Goal: Task Accomplishment & Management: Complete application form

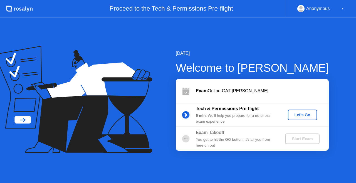
click at [308, 113] on div "Let's Go" at bounding box center [302, 115] width 25 height 4
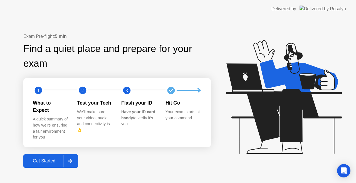
click at [61, 162] on button "Get Started" at bounding box center [50, 160] width 55 height 13
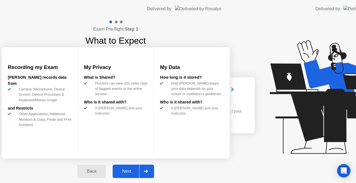
click at [76, 158] on div "Recording my Exam [PERSON_NAME] records data from Camera, Microphone, Device Sc…" at bounding box center [116, 102] width 228 height 111
click at [65, 157] on div "Recording my Exam [PERSON_NAME] records data from Camera, Microphone, Device Sc…" at bounding box center [116, 102] width 228 height 111
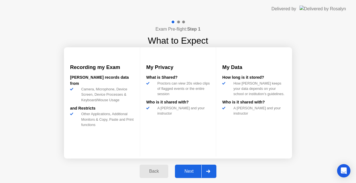
click at [208, 172] on icon at bounding box center [208, 170] width 4 height 3
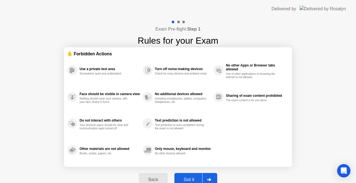
click at [210, 176] on div at bounding box center [208, 179] width 13 height 13
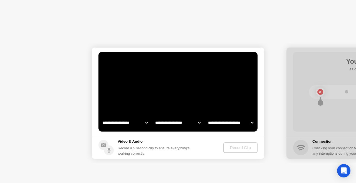
select select "**********"
select select "*******"
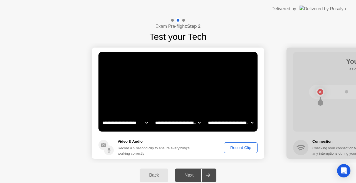
click at [245, 150] on div "Record Clip" at bounding box center [241, 147] width 30 height 4
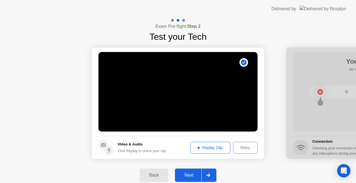
click at [210, 148] on div "Replay Clip" at bounding box center [210, 147] width 36 height 4
click at [207, 172] on div at bounding box center [207, 175] width 13 height 13
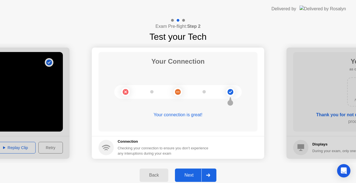
click at [207, 177] on div at bounding box center [207, 175] width 13 height 13
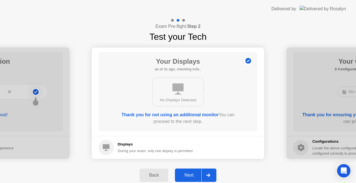
click at [207, 177] on div at bounding box center [207, 175] width 13 height 13
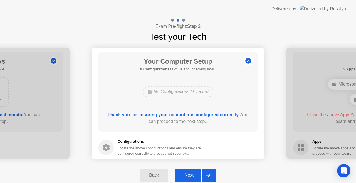
click at [207, 177] on div at bounding box center [207, 175] width 13 height 13
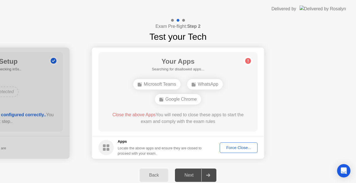
click at [207, 177] on div at bounding box center [207, 175] width 13 height 13
click at [242, 146] on div "Force Close..." at bounding box center [238, 147] width 34 height 4
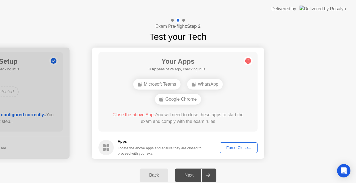
click at [236, 146] on div "Force Close..." at bounding box center [238, 147] width 34 height 4
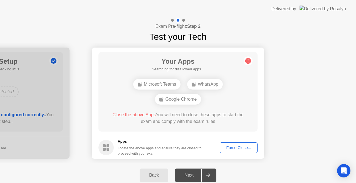
click at [229, 148] on div "Force Close..." at bounding box center [238, 147] width 34 height 4
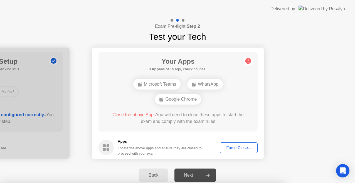
drag, startPoint x: 227, startPoint y: 106, endPoint x: 202, endPoint y: 128, distance: 33.5
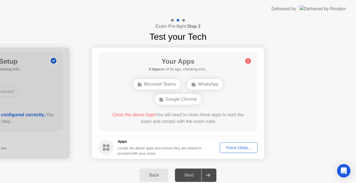
drag, startPoint x: 201, startPoint y: 178, endPoint x: 210, endPoint y: 177, distance: 9.2
click at [210, 177] on div at bounding box center [207, 175] width 13 height 13
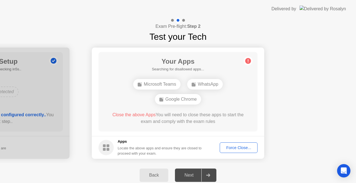
click at [210, 177] on div at bounding box center [207, 175] width 13 height 13
drag, startPoint x: 210, startPoint y: 177, endPoint x: 249, endPoint y: 63, distance: 120.4
click at [249, 63] on div "**********" at bounding box center [178, 102] width 356 height 169
click at [249, 63] on circle at bounding box center [248, 61] width 6 height 6
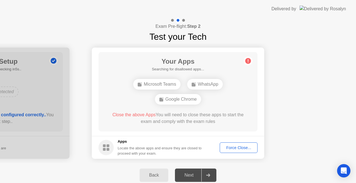
click at [249, 63] on circle at bounding box center [248, 61] width 6 height 6
drag, startPoint x: 249, startPoint y: 63, endPoint x: 245, endPoint y: 59, distance: 5.1
click at [245, 59] on circle at bounding box center [248, 61] width 6 height 6
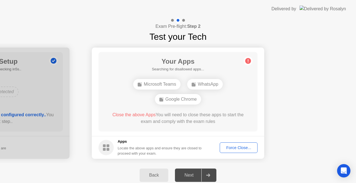
click at [245, 59] on circle at bounding box center [248, 61] width 6 height 6
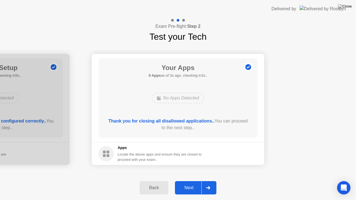
click at [205, 183] on div at bounding box center [207, 187] width 13 height 13
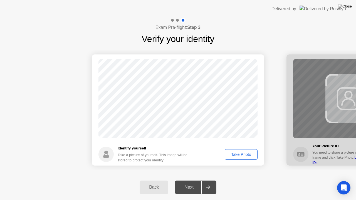
click at [247, 156] on div "Take Photo" at bounding box center [240, 154] width 29 height 4
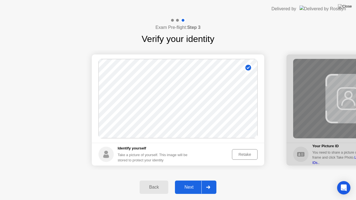
click at [247, 69] on circle at bounding box center [248, 68] width 6 height 6
click at [242, 158] on button "Retake" at bounding box center [245, 154] width 26 height 11
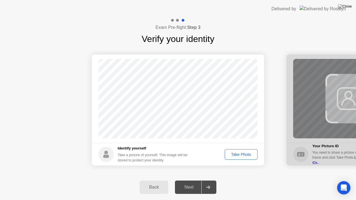
click at [237, 149] on button "Take Photo" at bounding box center [241, 154] width 33 height 11
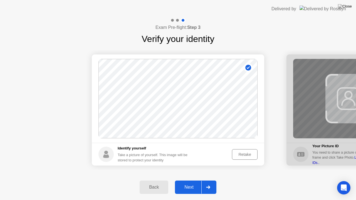
click at [239, 153] on div "Retake" at bounding box center [245, 154] width 22 height 4
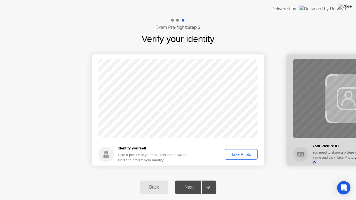
click at [242, 156] on div "Take Photo" at bounding box center [240, 154] width 29 height 4
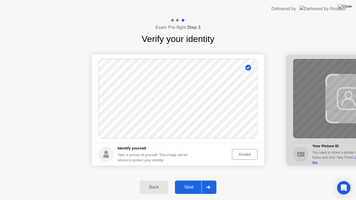
click at [243, 152] on div "Retake" at bounding box center [245, 154] width 22 height 4
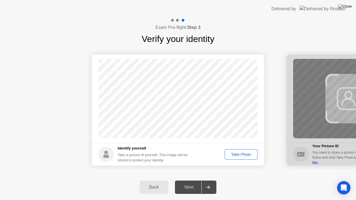
click at [243, 152] on div "Take Photo" at bounding box center [240, 154] width 29 height 4
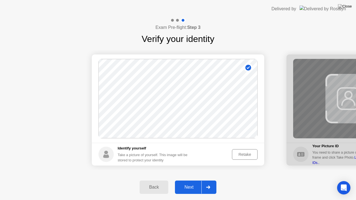
click at [197, 183] on div "Next" at bounding box center [188, 187] width 25 height 5
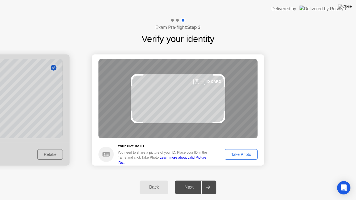
click at [252, 153] on div "Take Photo" at bounding box center [240, 154] width 29 height 4
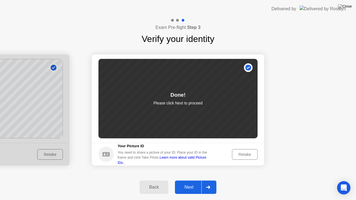
click at [188, 183] on div "Next" at bounding box center [188, 187] width 25 height 5
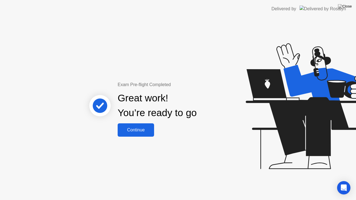
click at [132, 128] on div "Continue" at bounding box center [135, 130] width 33 height 5
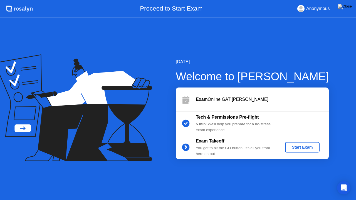
click at [313, 146] on div "Start Exam" at bounding box center [302, 147] width 30 height 4
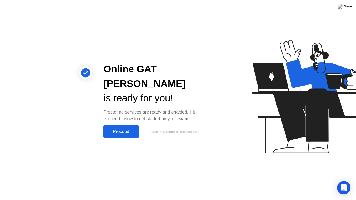
click at [115, 125] on button "Proceed" at bounding box center [120, 131] width 35 height 13
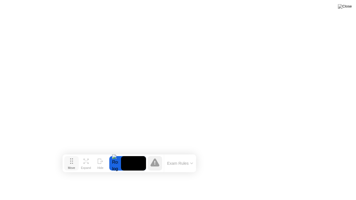
drag, startPoint x: 118, startPoint y: 188, endPoint x: 72, endPoint y: 163, distance: 52.0
click at [72, 163] on button "Move" at bounding box center [71, 163] width 14 height 14
click at [190, 168] on button "Exam Rules" at bounding box center [183, 165] width 29 height 5
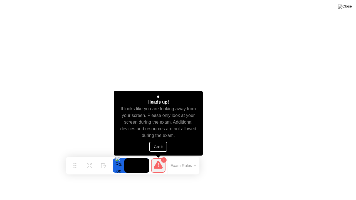
click at [155, 147] on button "Got it" at bounding box center [158, 147] width 18 height 10
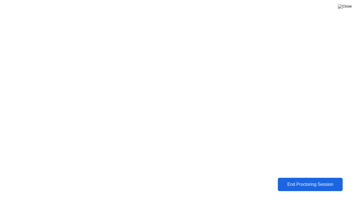
click at [304, 183] on div "End Proctoring Session" at bounding box center [310, 184] width 62 height 5
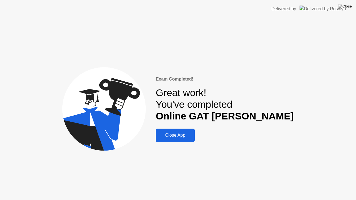
click at [193, 135] on div "Close App" at bounding box center [175, 135] width 36 height 5
